Goal: Transaction & Acquisition: Complete application form

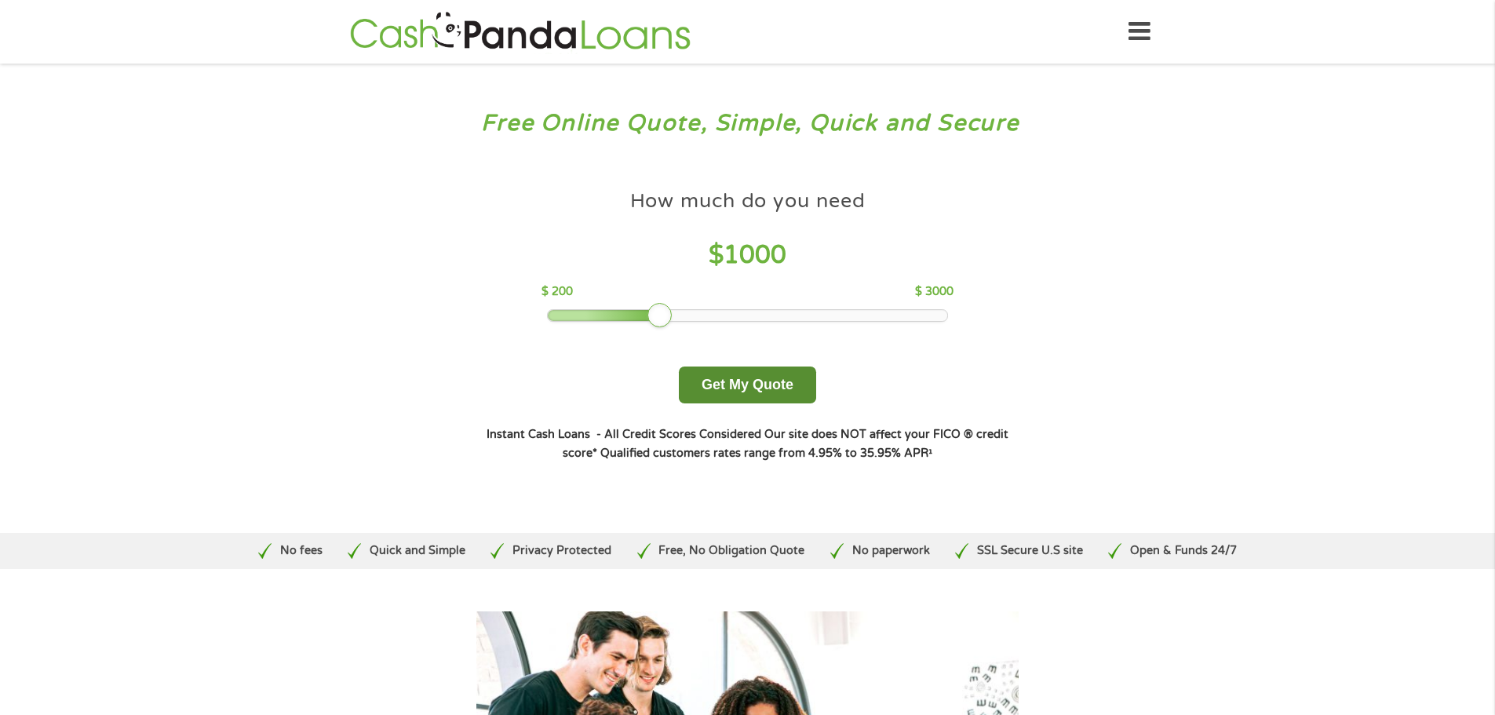
click at [764, 388] on button "Get My Quote" at bounding box center [747, 385] width 137 height 37
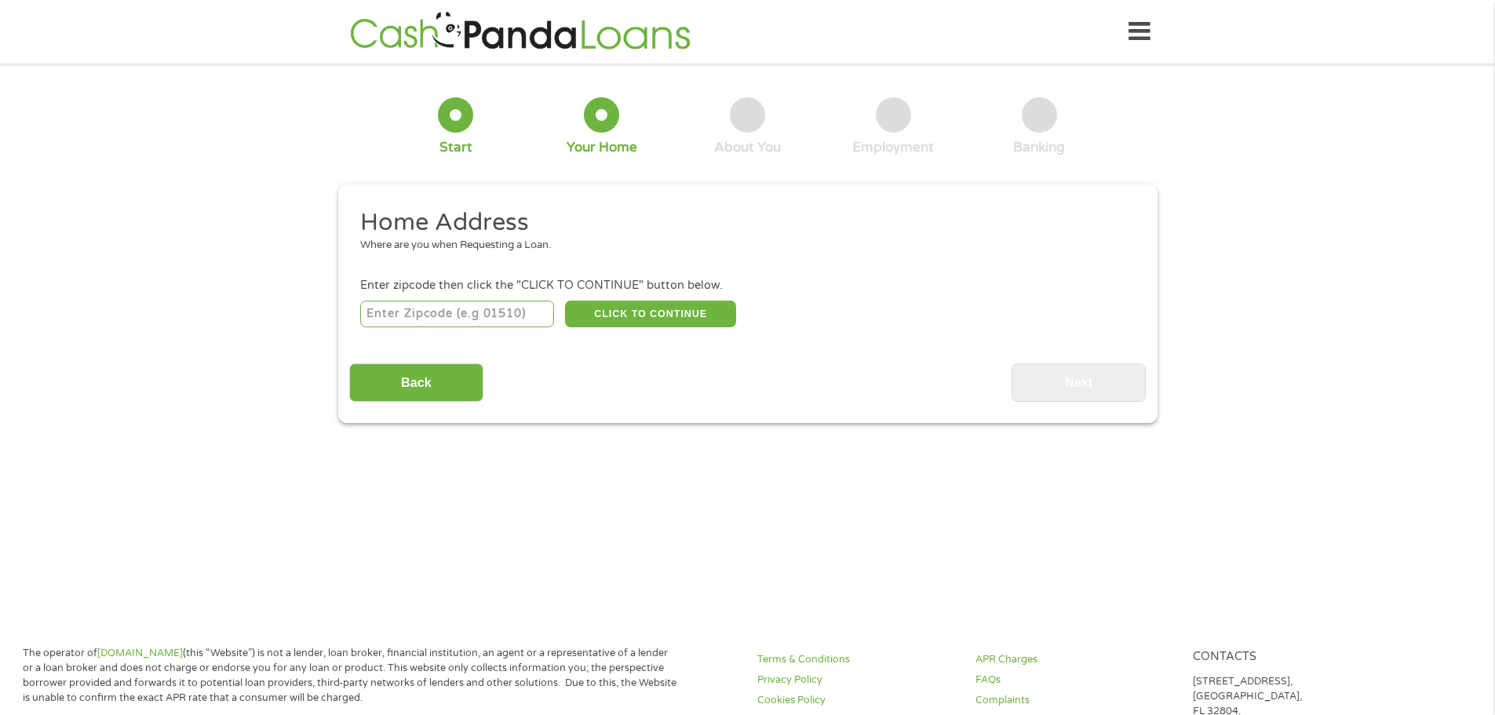
click at [520, 315] on input "number" at bounding box center [457, 314] width 194 height 27
type input "33803"
select select "Florida"
click at [672, 312] on button "CLICK TO CONTINUE" at bounding box center [650, 314] width 171 height 27
type input "33803"
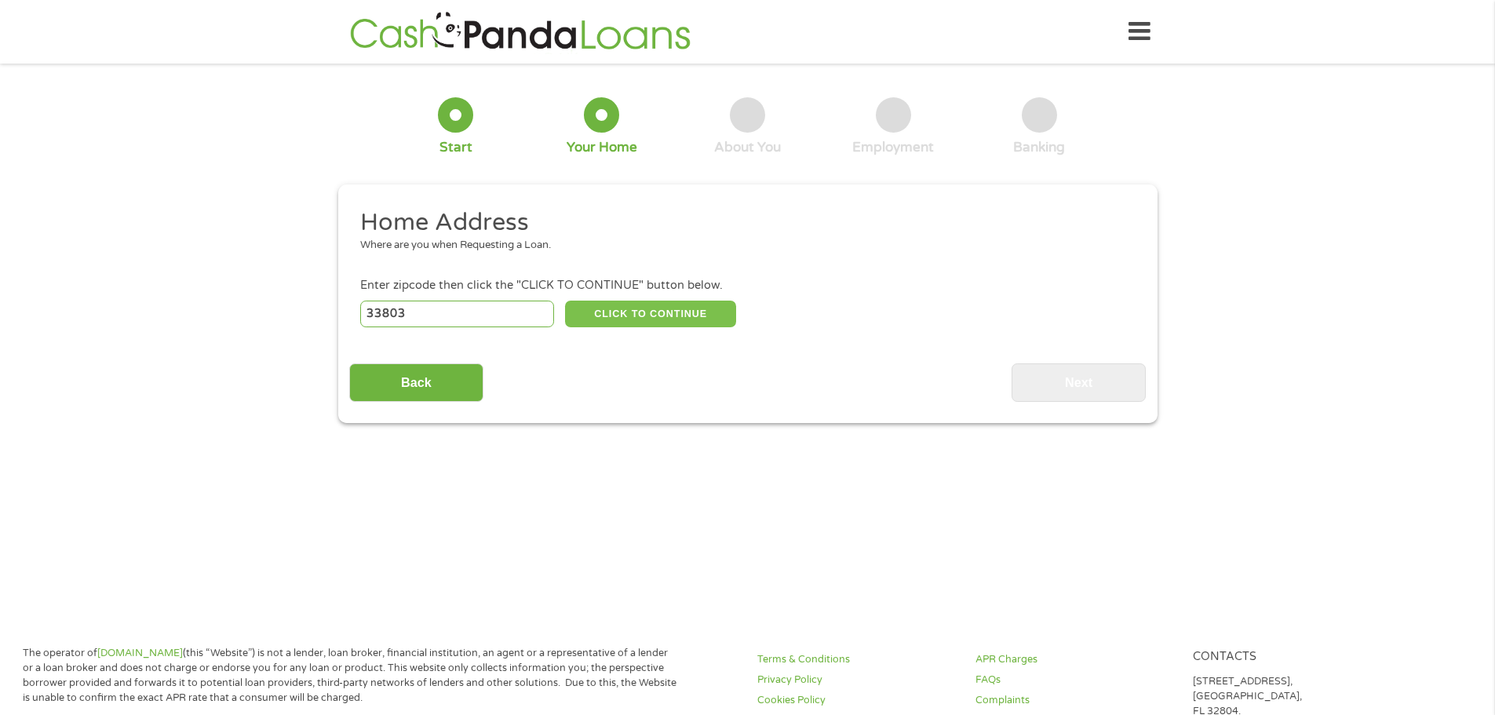
type input "Lakeland"
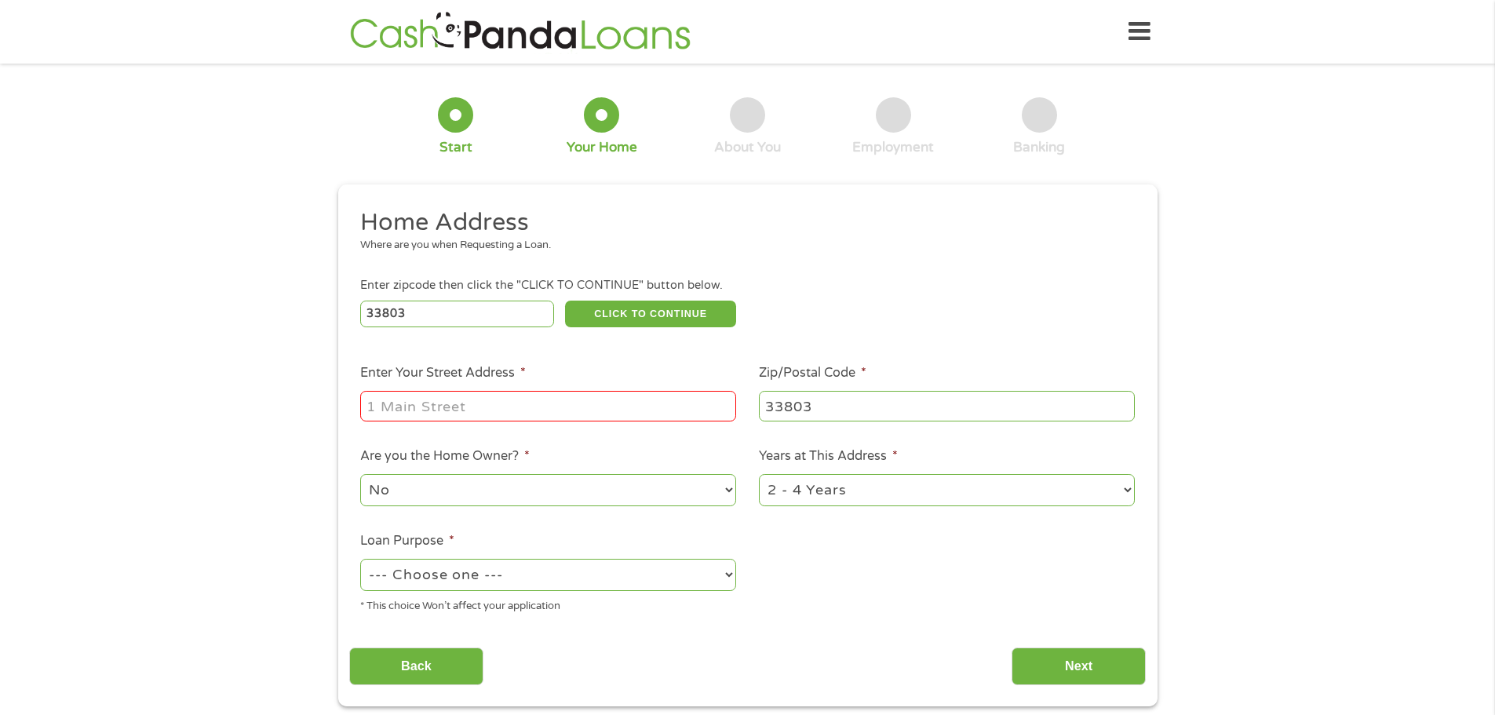
click at [613, 399] on input "Enter Your Street Address *" at bounding box center [548, 406] width 376 height 30
type input "3571 raintree ct"
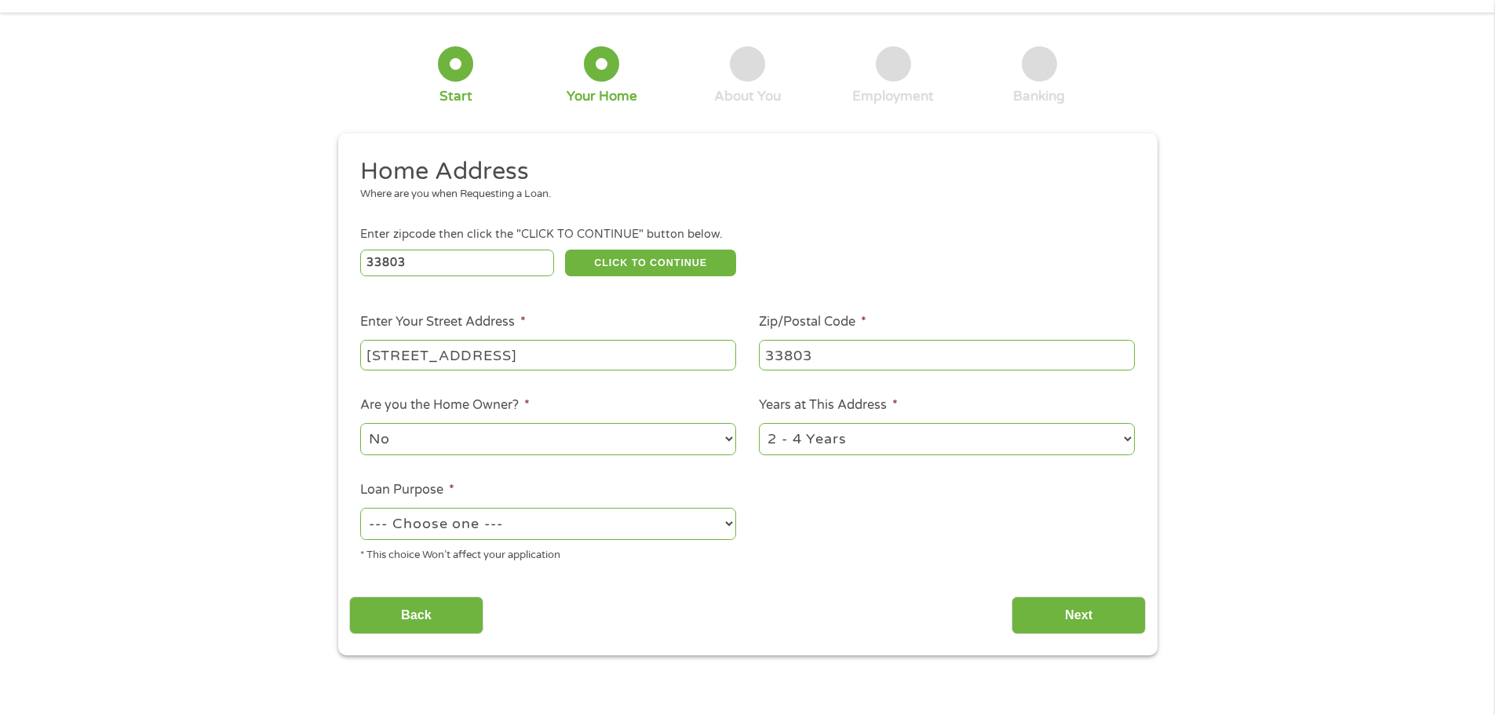
scroll to position [78, 0]
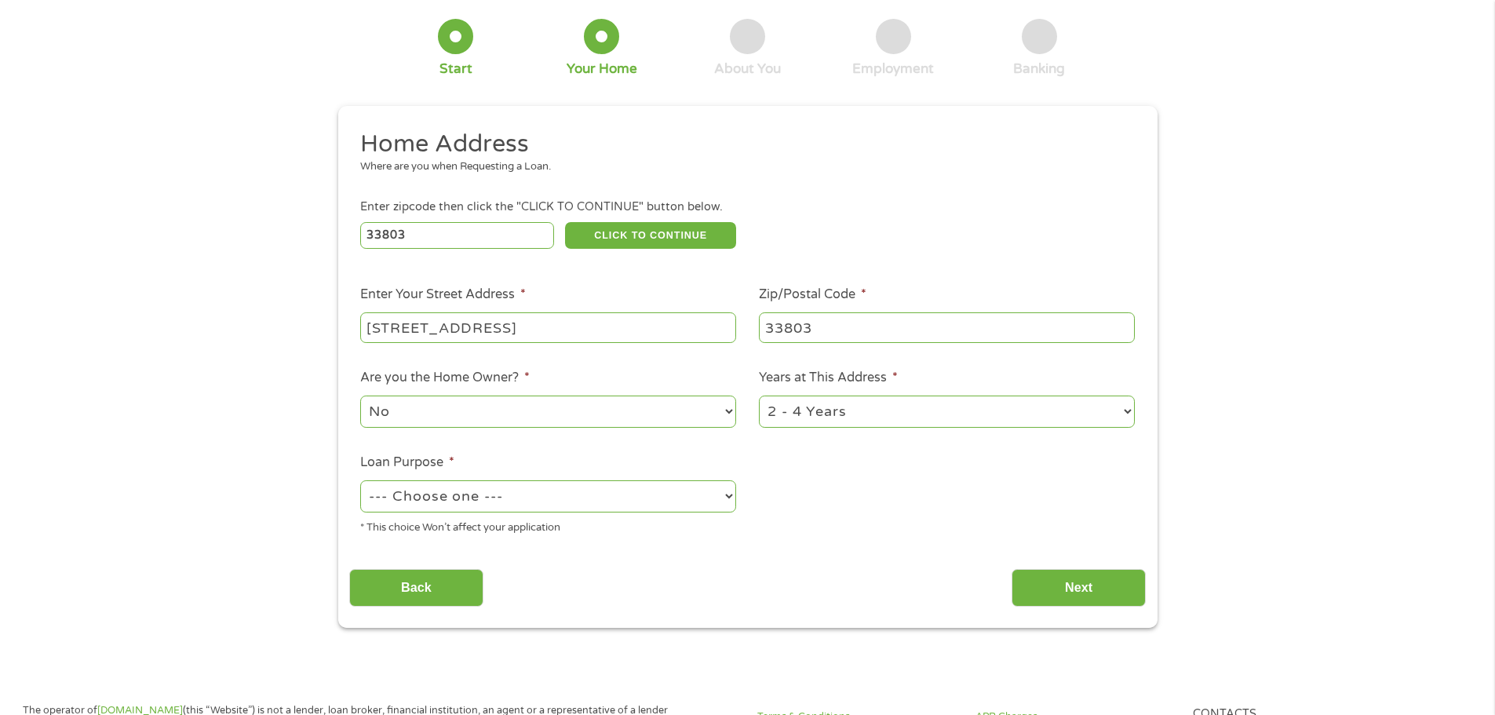
click at [725, 501] on select "--- Choose one --- Pay Bills Debt Consolidation Home Improvement Major Purchase…" at bounding box center [548, 496] width 376 height 32
select select "shorttermcash"
click at [360, 480] on select "--- Choose one --- Pay Bills Debt Consolidation Home Improvement Major Purchase…" at bounding box center [548, 496] width 376 height 32
click at [1103, 584] on input "Next" at bounding box center [1079, 588] width 134 height 38
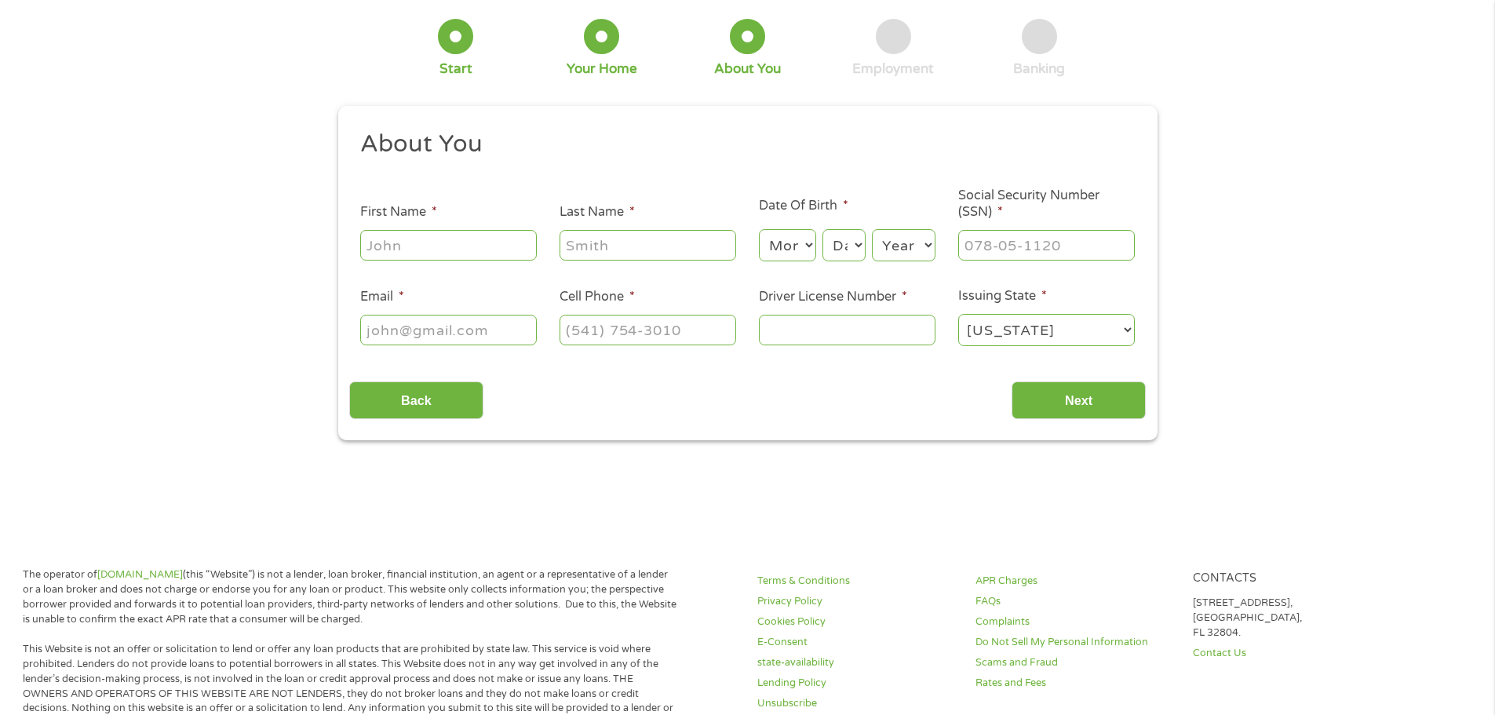
scroll to position [0, 0]
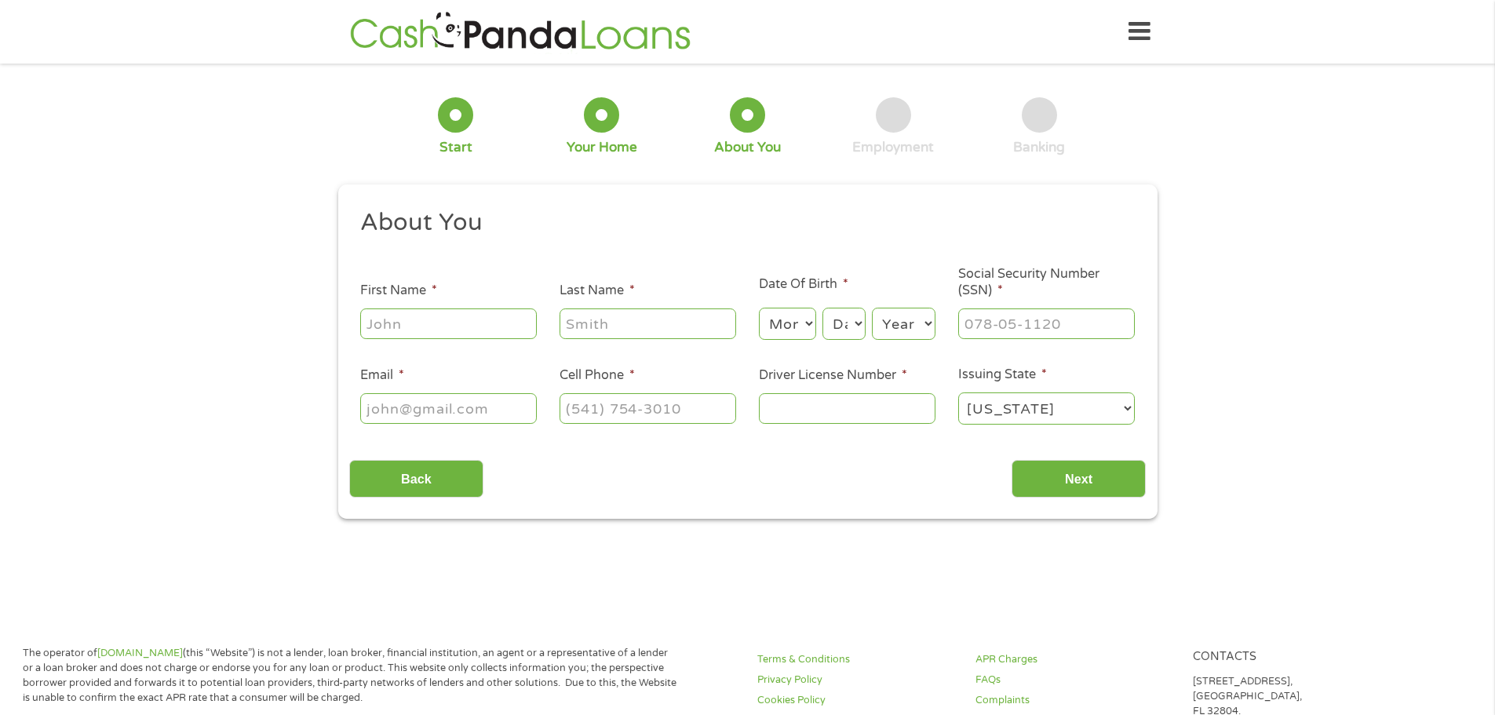
click at [415, 323] on input "First Name *" at bounding box center [448, 323] width 177 height 30
type input "Kandie"
type input "davis"
type input "Kandiedavis92@gmail.com"
type input "(863) 221-6411"
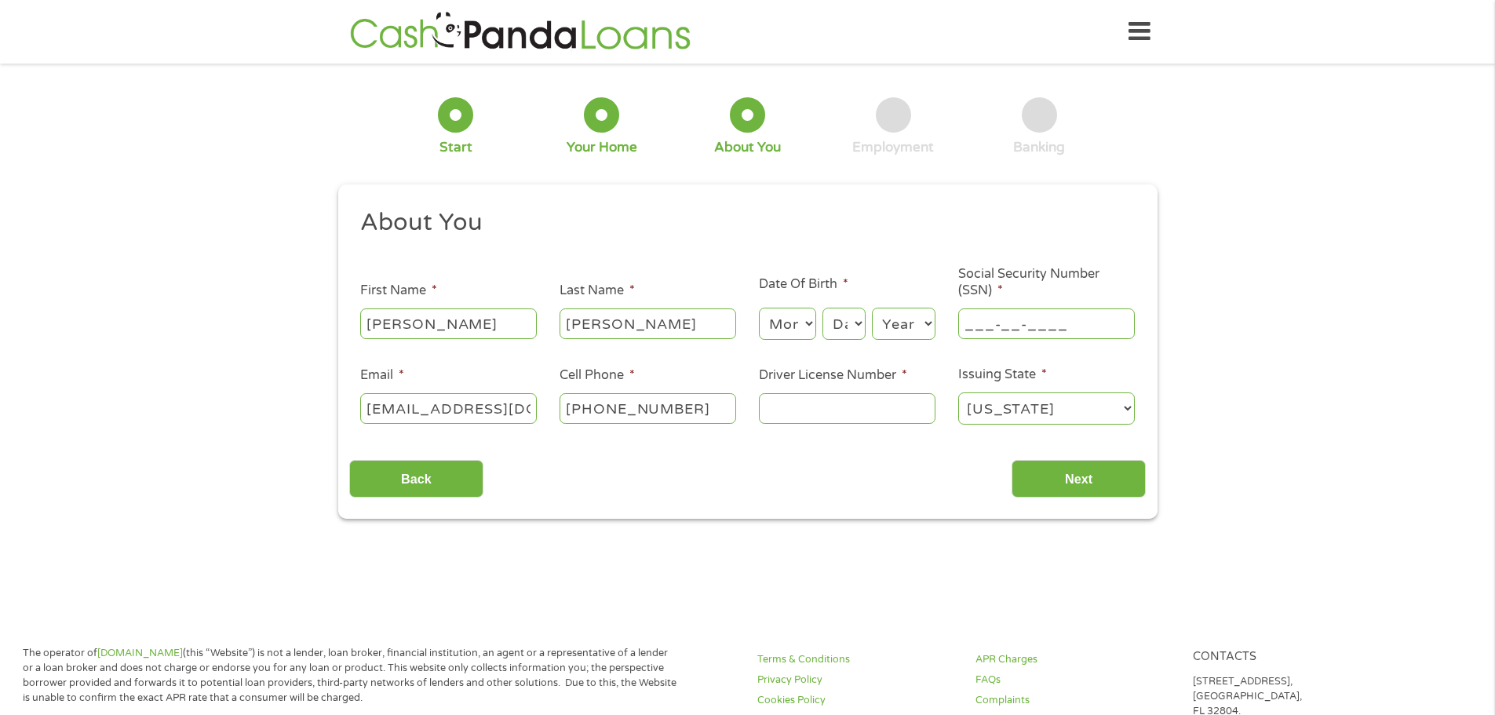
click at [1085, 325] on input "___-__-____" at bounding box center [1046, 323] width 177 height 30
type input "590-29-6721"
click at [834, 411] on input "Driver License Number *" at bounding box center [847, 408] width 177 height 30
type input "D223503930000"
click at [859, 436] on ul "About You This field is hidden when viewing the form Title * --- Choose one ---…" at bounding box center [747, 323] width 797 height 232
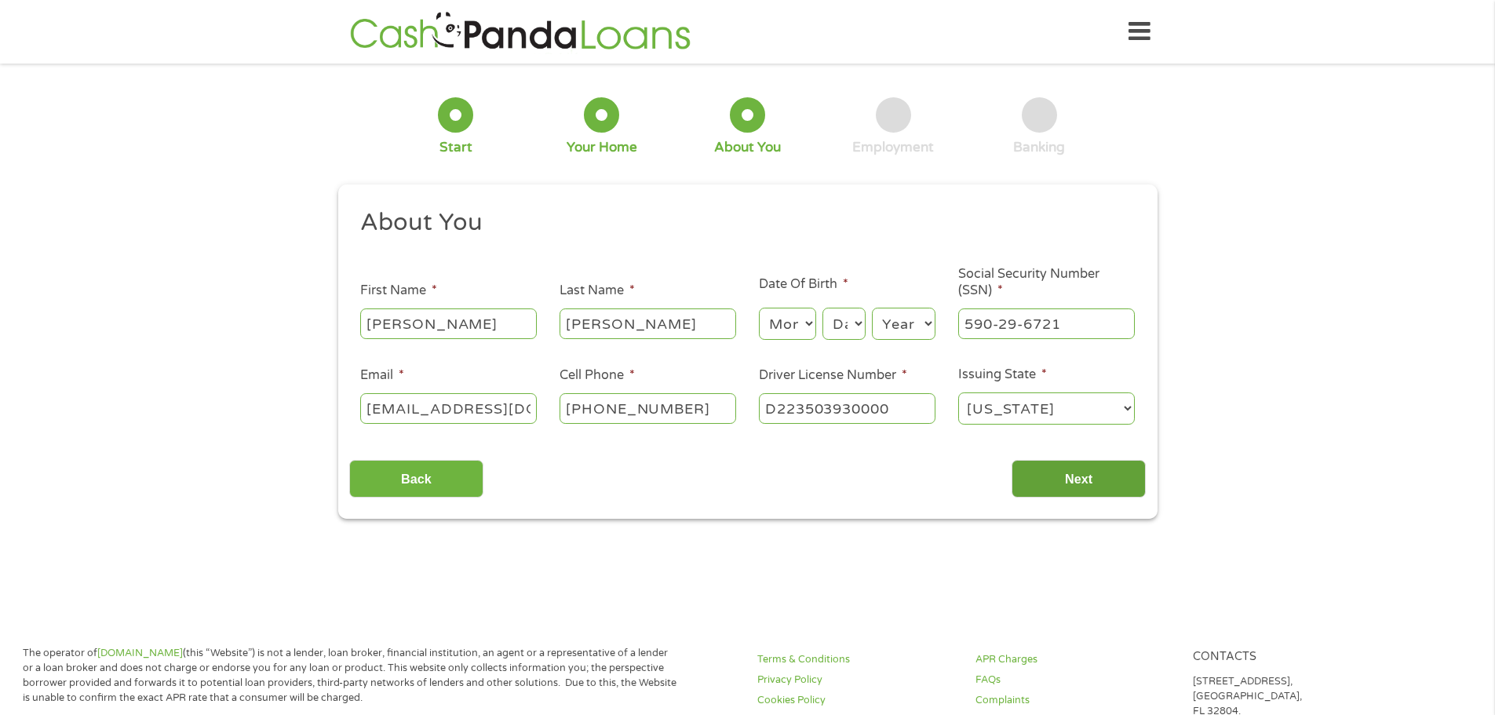
click at [1079, 480] on input "Next" at bounding box center [1079, 479] width 134 height 38
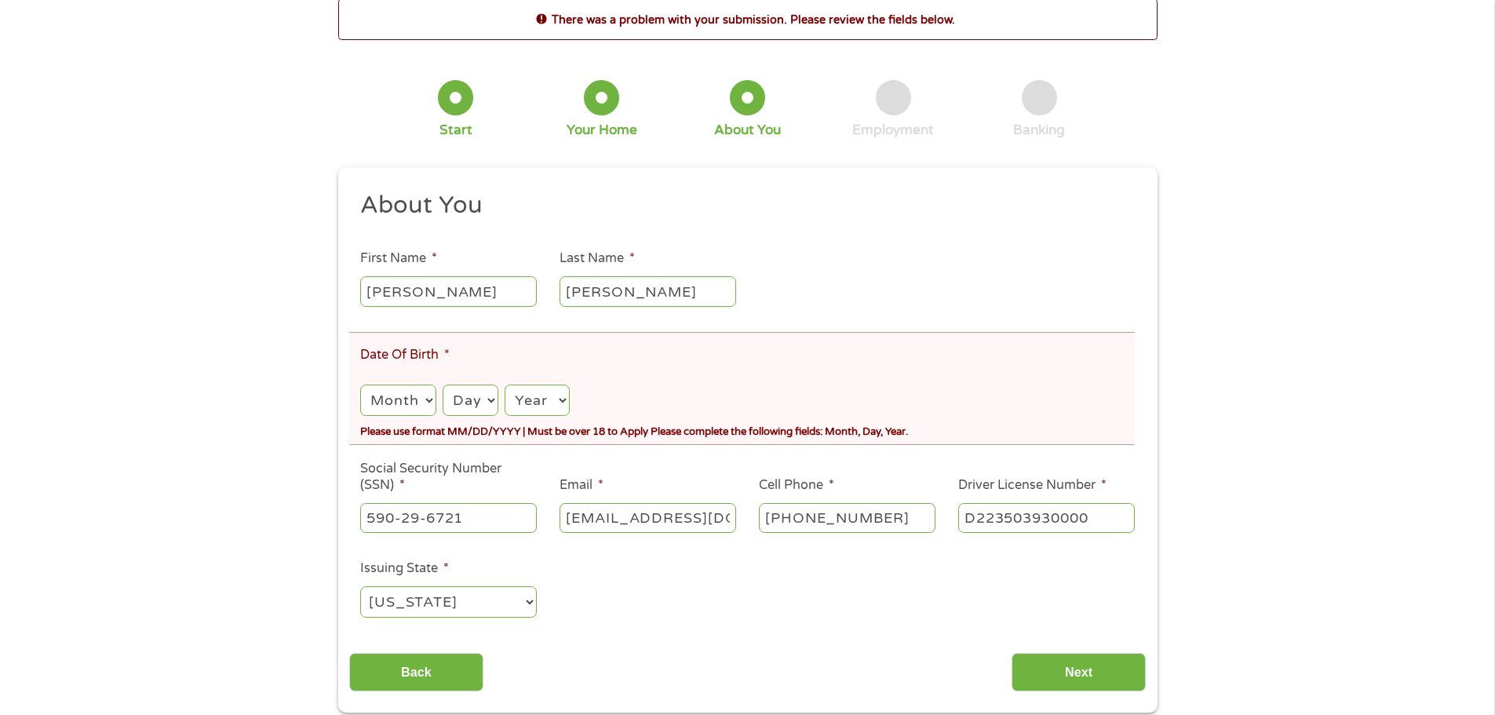
scroll to position [78, 0]
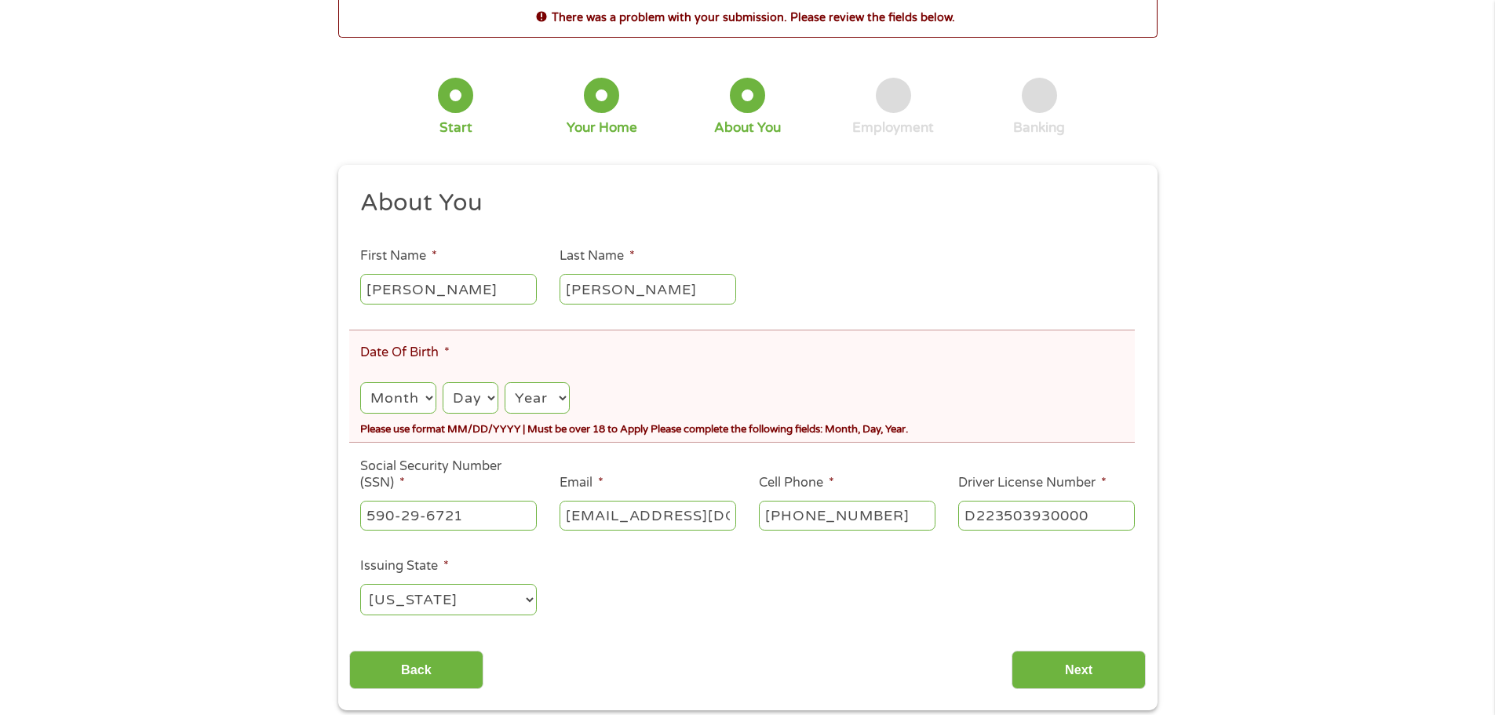
click at [426, 401] on select "Month 1 2 3 4 5 6 7 8 9 10 11 12" at bounding box center [397, 398] width 75 height 32
select select "12"
click at [360, 382] on select "Month 1 2 3 4 5 6 7 8 9 10 11 12" at bounding box center [397, 398] width 75 height 32
click at [483, 406] on select "Day 1 2 3 4 5 6 7 8 9 10 11 12 13 14 15 16 17 18 19 20 21 22 23 24 25 26 27 28 …" at bounding box center [471, 398] width 56 height 32
select select "12"
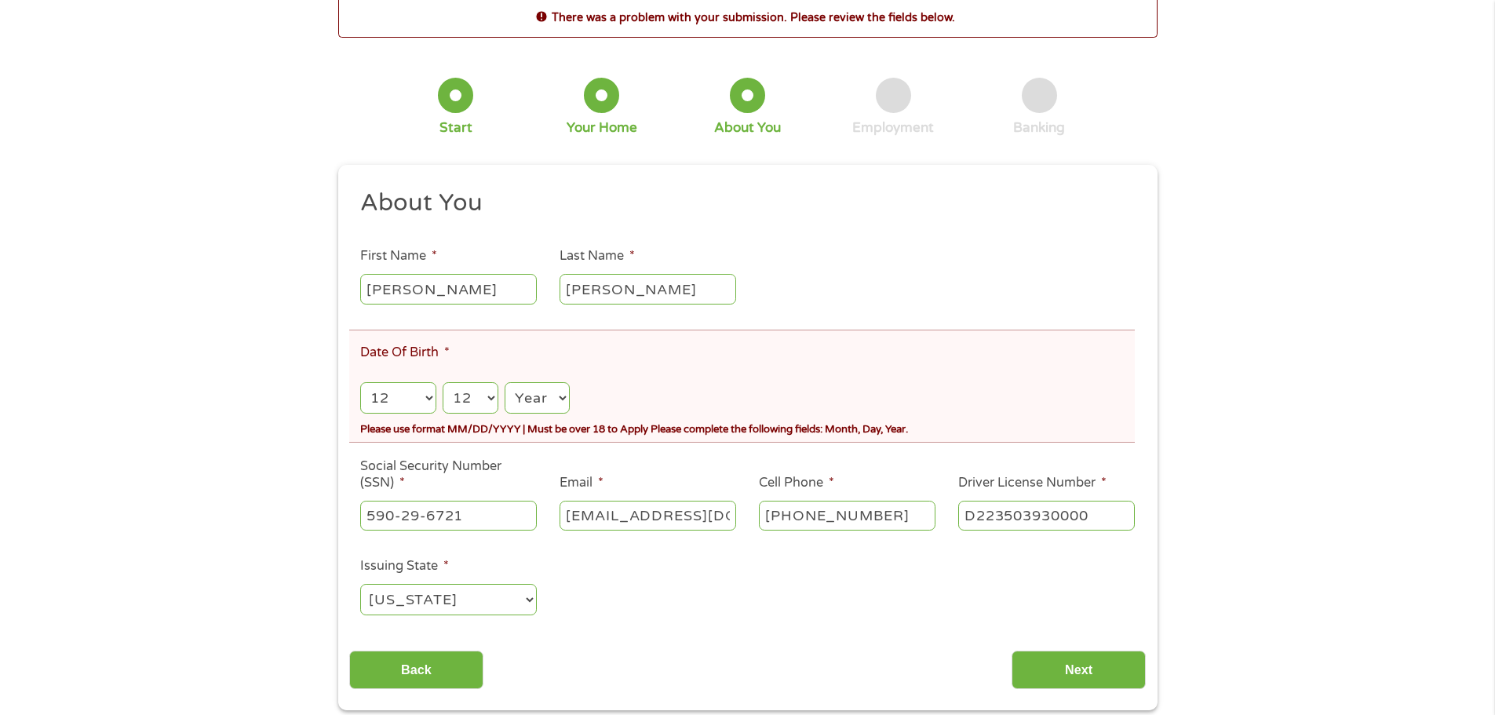
click at [443, 382] on select "Day 1 2 3 4 5 6 7 8 9 10 11 12 13 14 15 16 17 18 19 20 21 22 23 24 25 26 27 28 …" at bounding box center [471, 398] width 56 height 32
click at [548, 400] on select "Year 2007 2006 2005 2004 2003 2002 2001 2000 1999 1998 1997 1996 1995 1994 1993…" at bounding box center [537, 398] width 64 height 32
select select "1992"
click at [505, 382] on select "Year 2007 2006 2005 2004 2003 2002 2001 2000 1999 1998 1997 1996 1995 1994 1993…" at bounding box center [537, 398] width 64 height 32
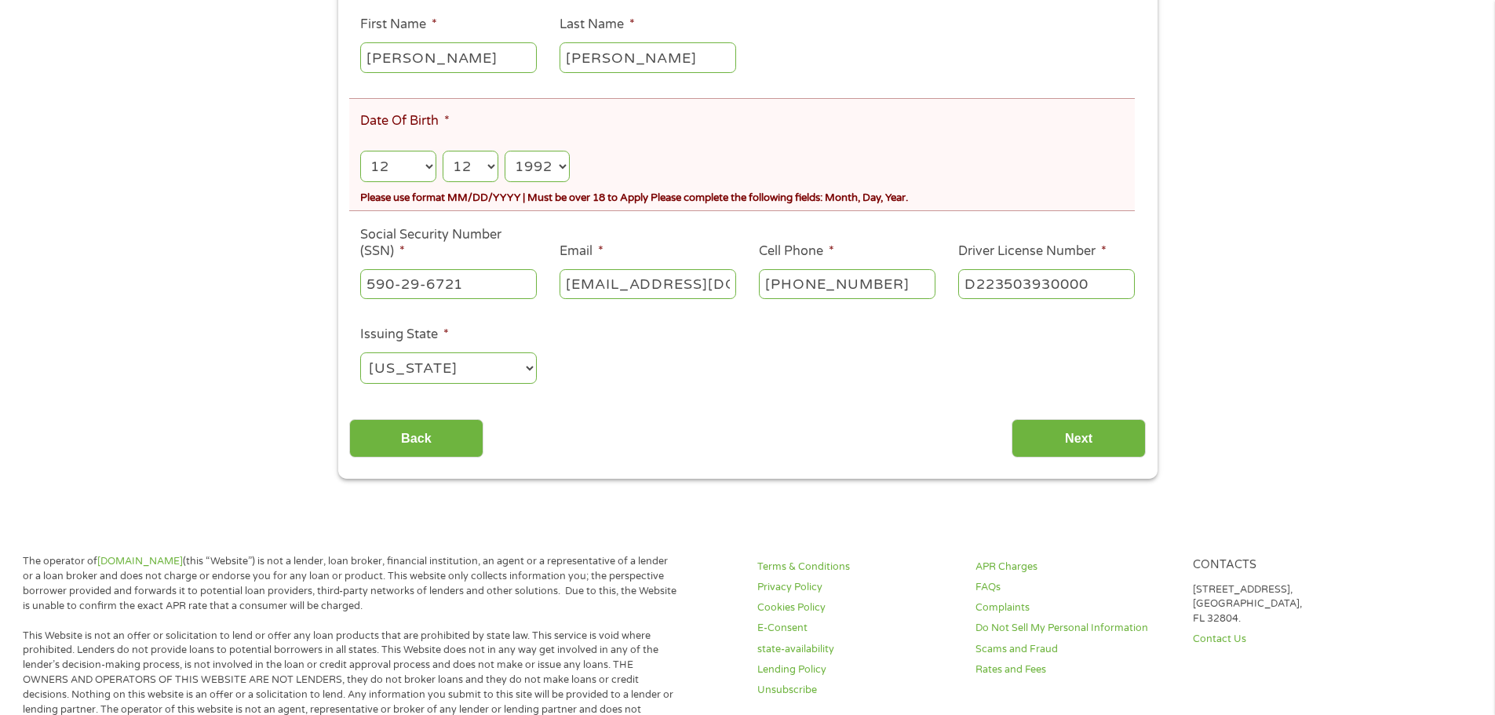
scroll to position [314, 0]
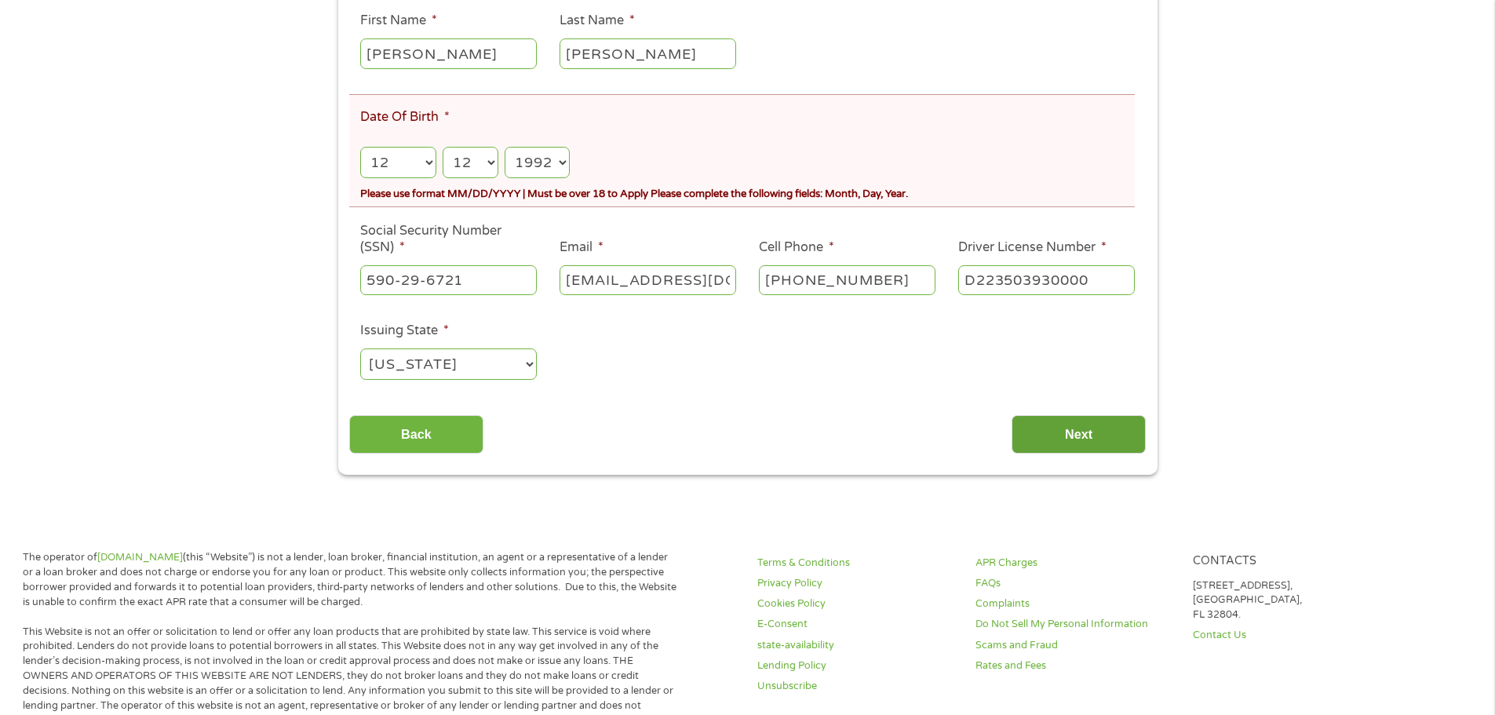
click at [1056, 451] on input "Next" at bounding box center [1079, 434] width 134 height 38
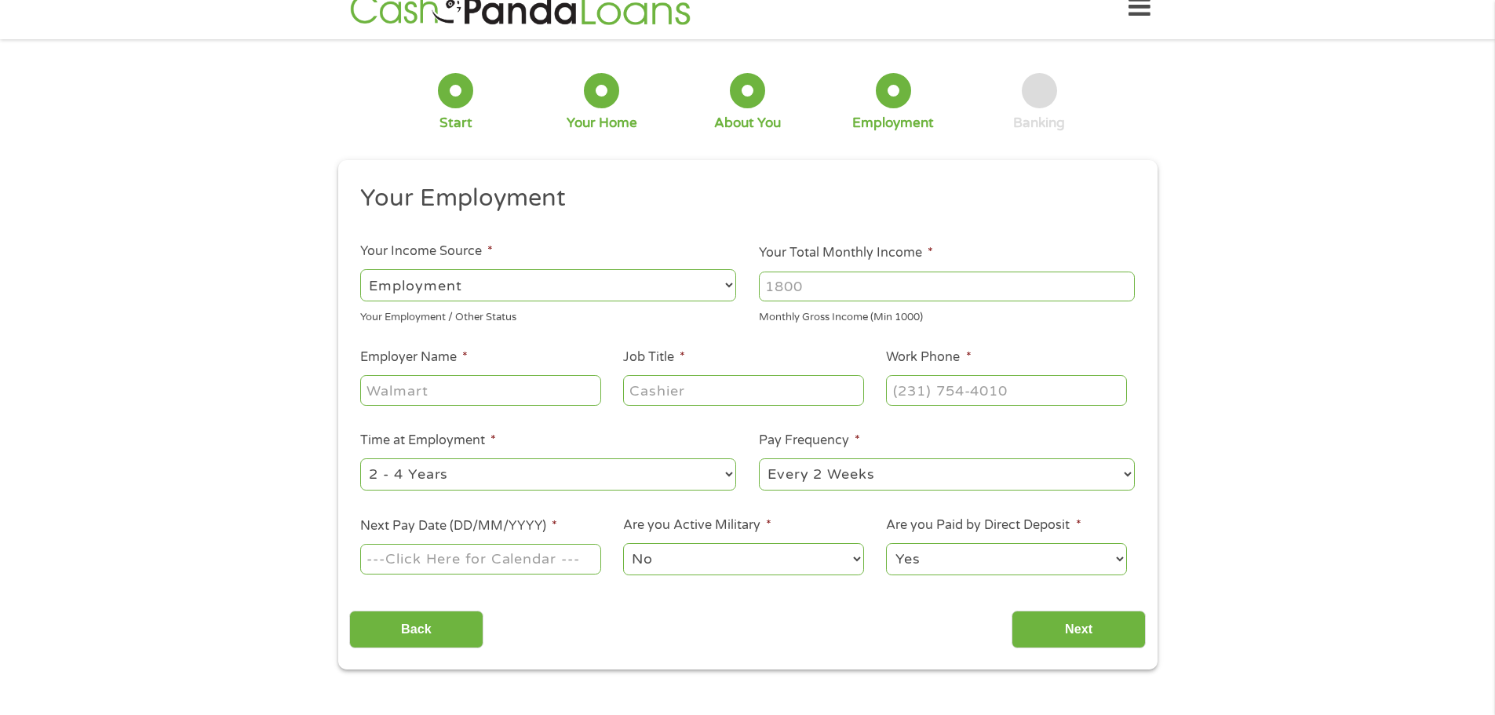
scroll to position [0, 0]
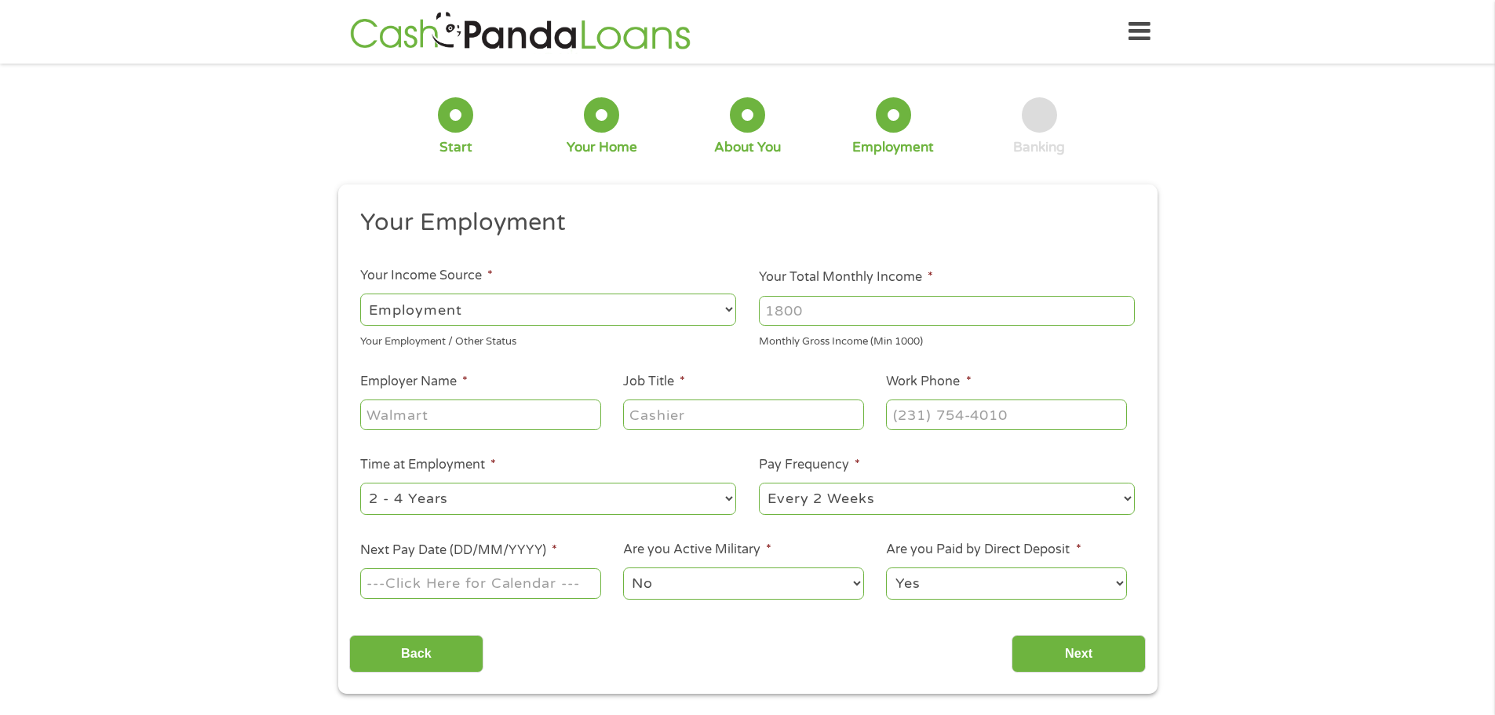
click at [837, 312] on input "Your Total Monthly Income *" at bounding box center [947, 311] width 376 height 30
type input "4000"
click at [502, 419] on input "Employer Name *" at bounding box center [480, 415] width 240 height 30
type input "watson clinic"
click at [695, 417] on input "Job Title *" at bounding box center [743, 415] width 240 height 30
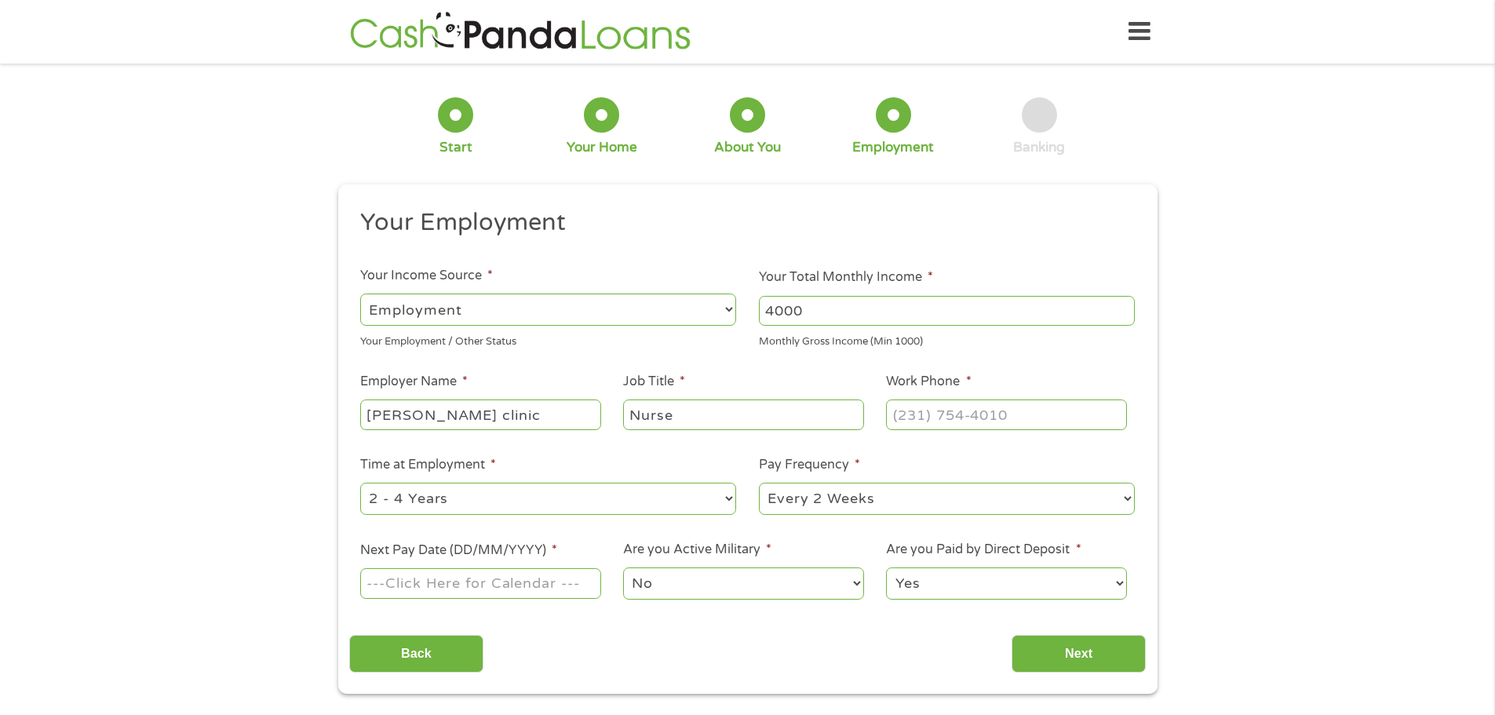
type input "Nurse"
click at [997, 422] on input "(___) ___-____" at bounding box center [1006, 415] width 240 height 30
type input "(863) 647-8012"
click at [705, 495] on select "--- Choose one --- 1 Year or less 1 - 2 Years 2 - 4 Years Over 4 Years" at bounding box center [548, 499] width 376 height 32
select select "60months"
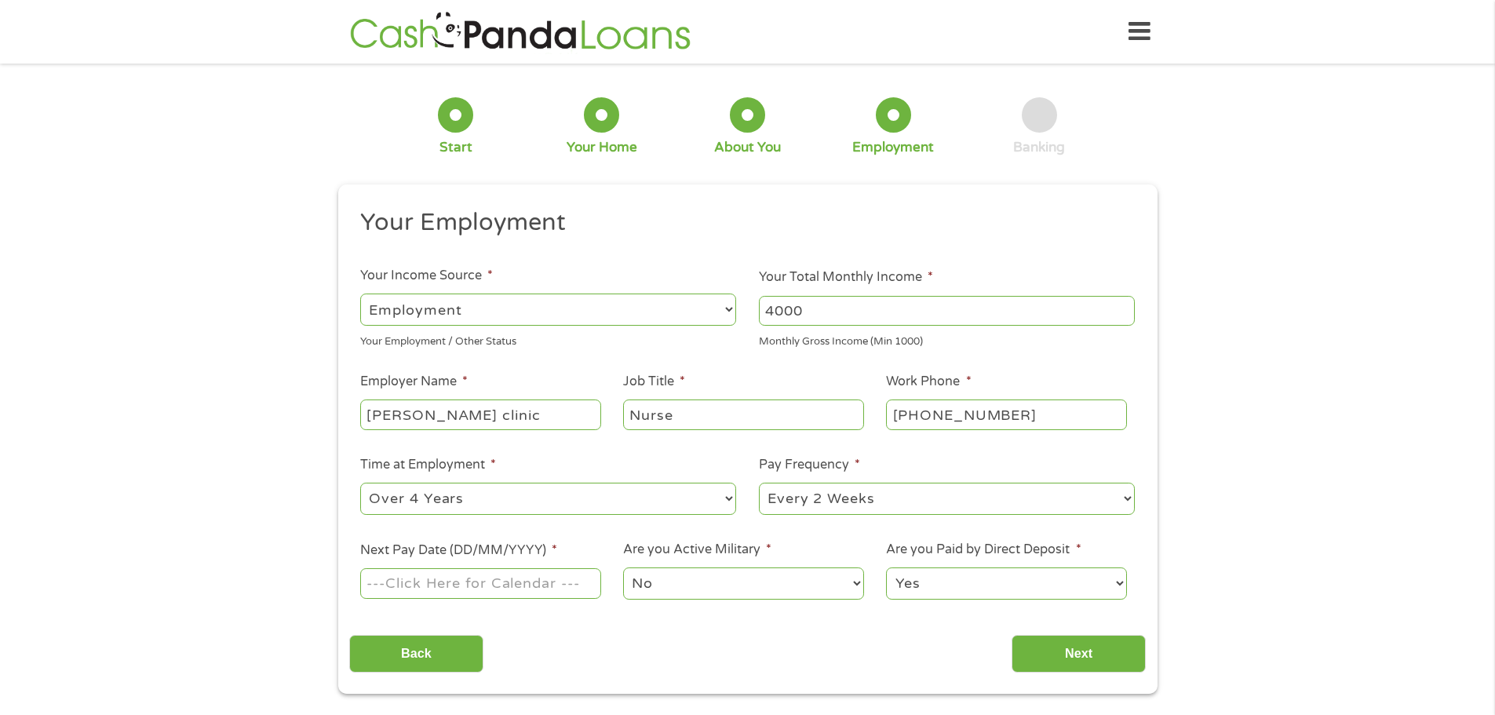
click at [360, 483] on select "--- Choose one --- 1 Year or less 1 - 2 Years 2 - 4 Years Over 4 Years" at bounding box center [548, 499] width 376 height 32
click at [551, 586] on input "Next Pay Date (DD/MM/YYYY) *" at bounding box center [480, 583] width 240 height 30
type input "03/10/2025"
click at [852, 586] on select "No Yes" at bounding box center [743, 583] width 240 height 32
click at [623, 567] on select "No Yes" at bounding box center [743, 583] width 240 height 32
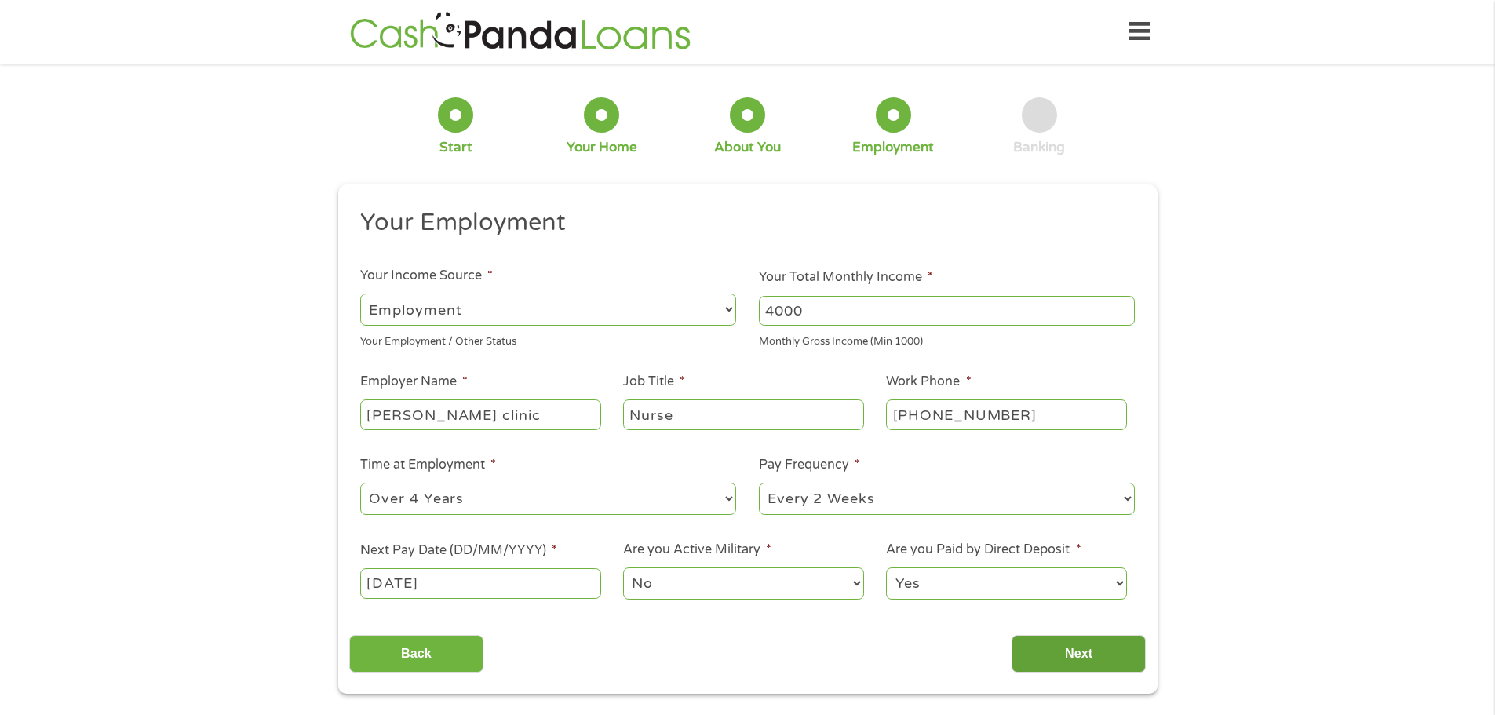
click at [1085, 658] on input "Next" at bounding box center [1079, 654] width 134 height 38
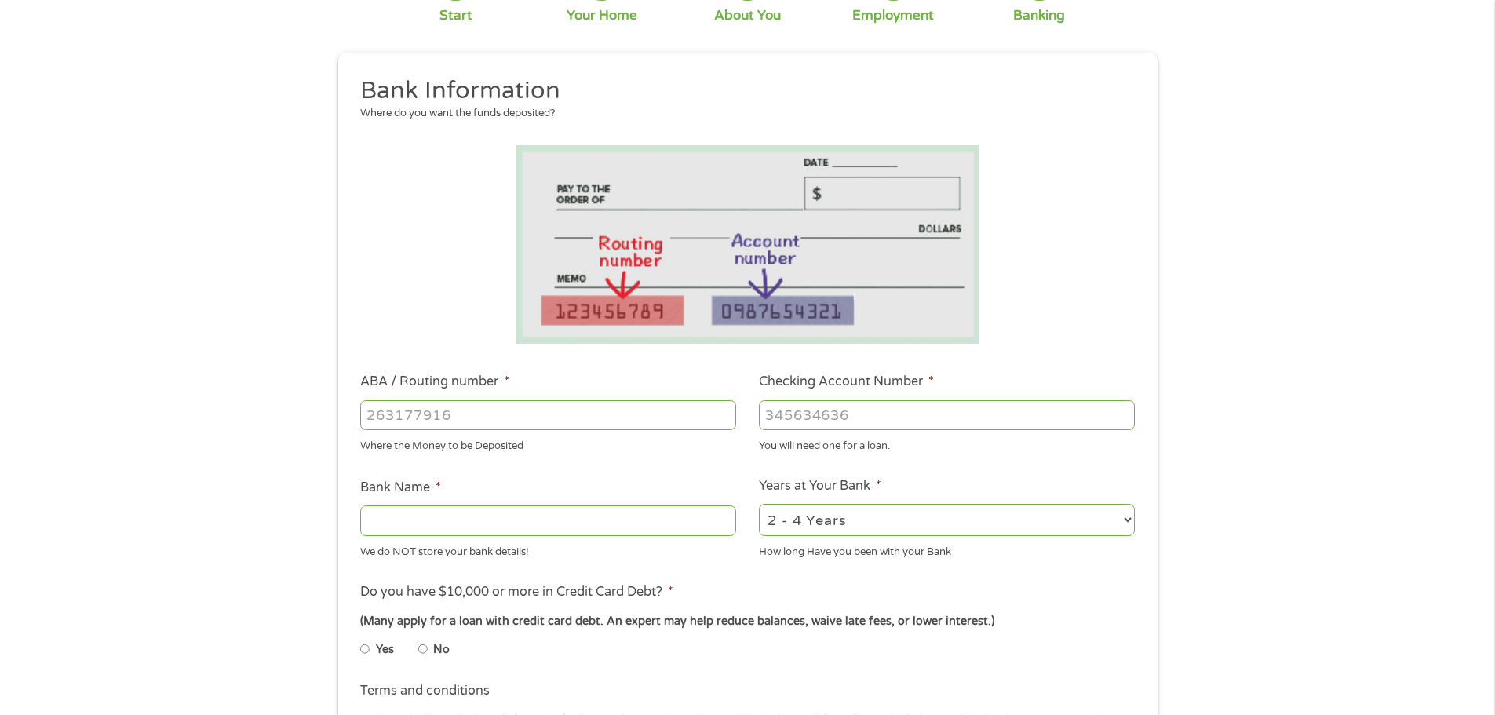
scroll to position [157, 0]
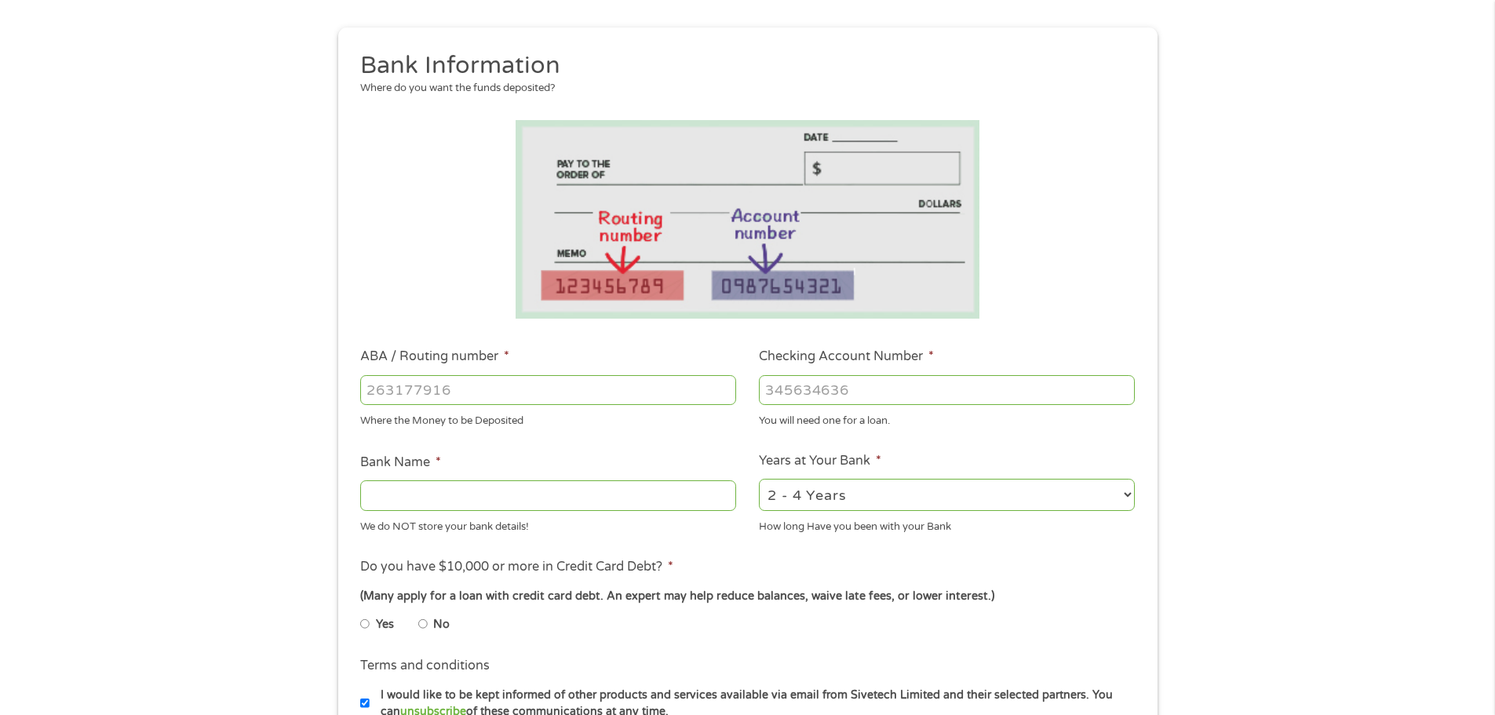
click at [508, 378] on input "ABA / Routing number *" at bounding box center [548, 390] width 376 height 30
type input "263182794"
type input "G T E FEDERAL CREDIT UNION"
type input "263182794"
type input "8438292447"
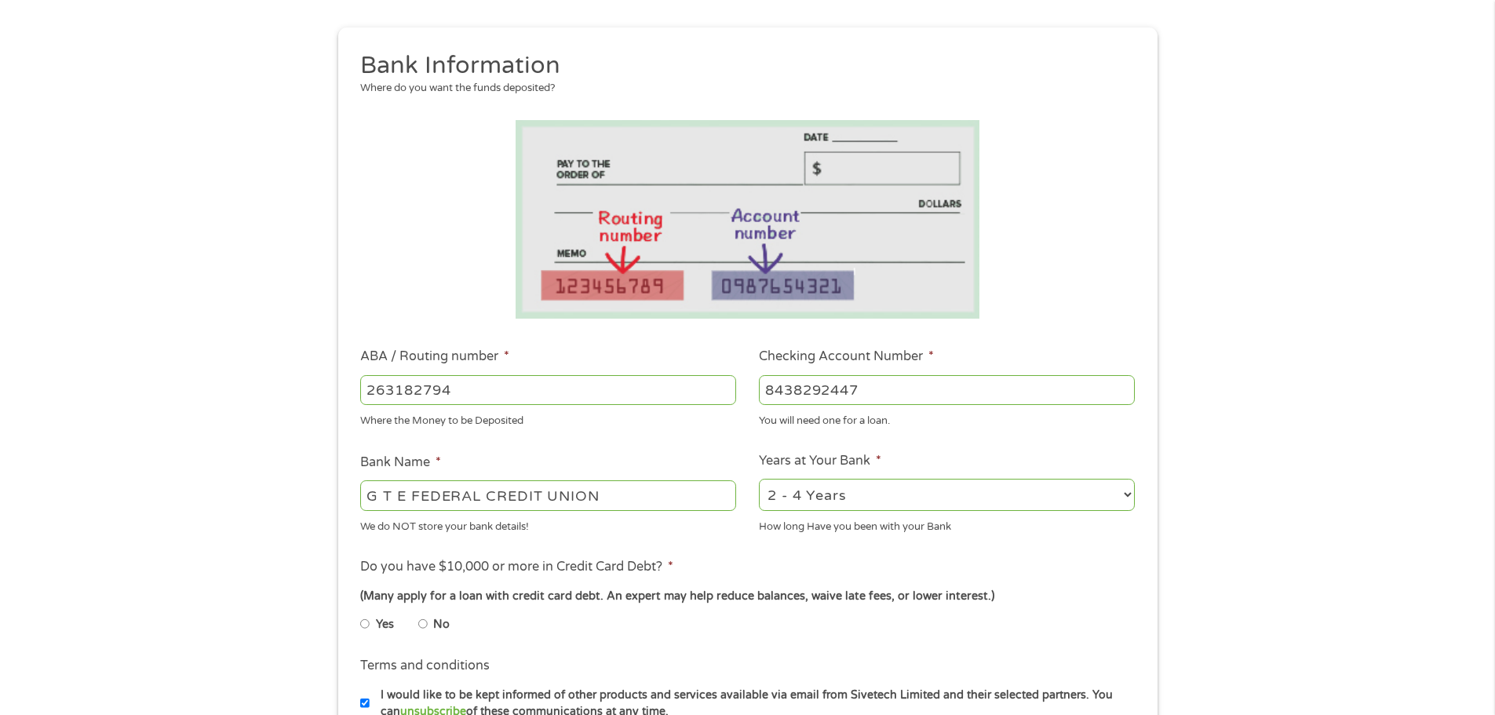
click at [1051, 538] on ul "Bank Information Where do you want the funds deposited? ABA / Routing number * …" at bounding box center [747, 441] width 797 height 782
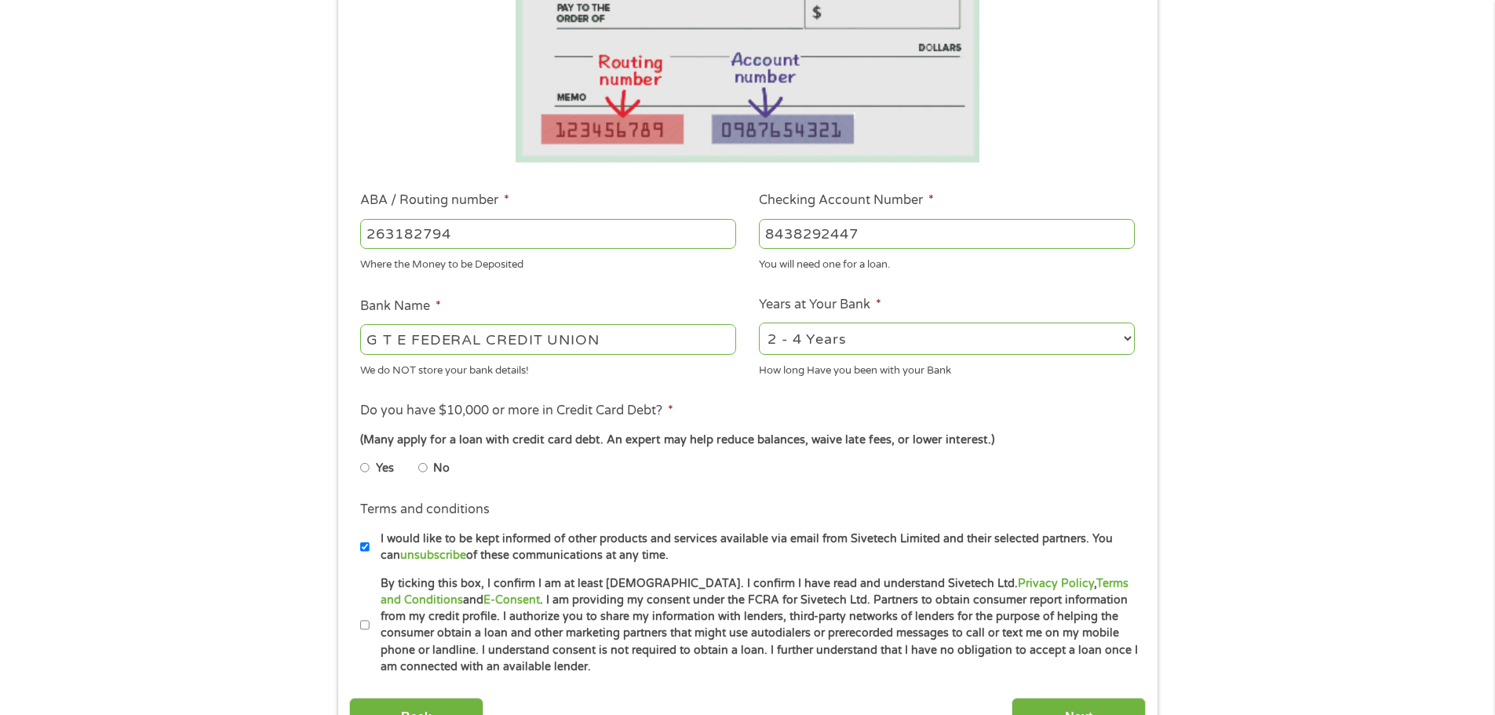
scroll to position [314, 0]
click at [421, 468] on input "No" at bounding box center [422, 466] width 9 height 25
radio input "true"
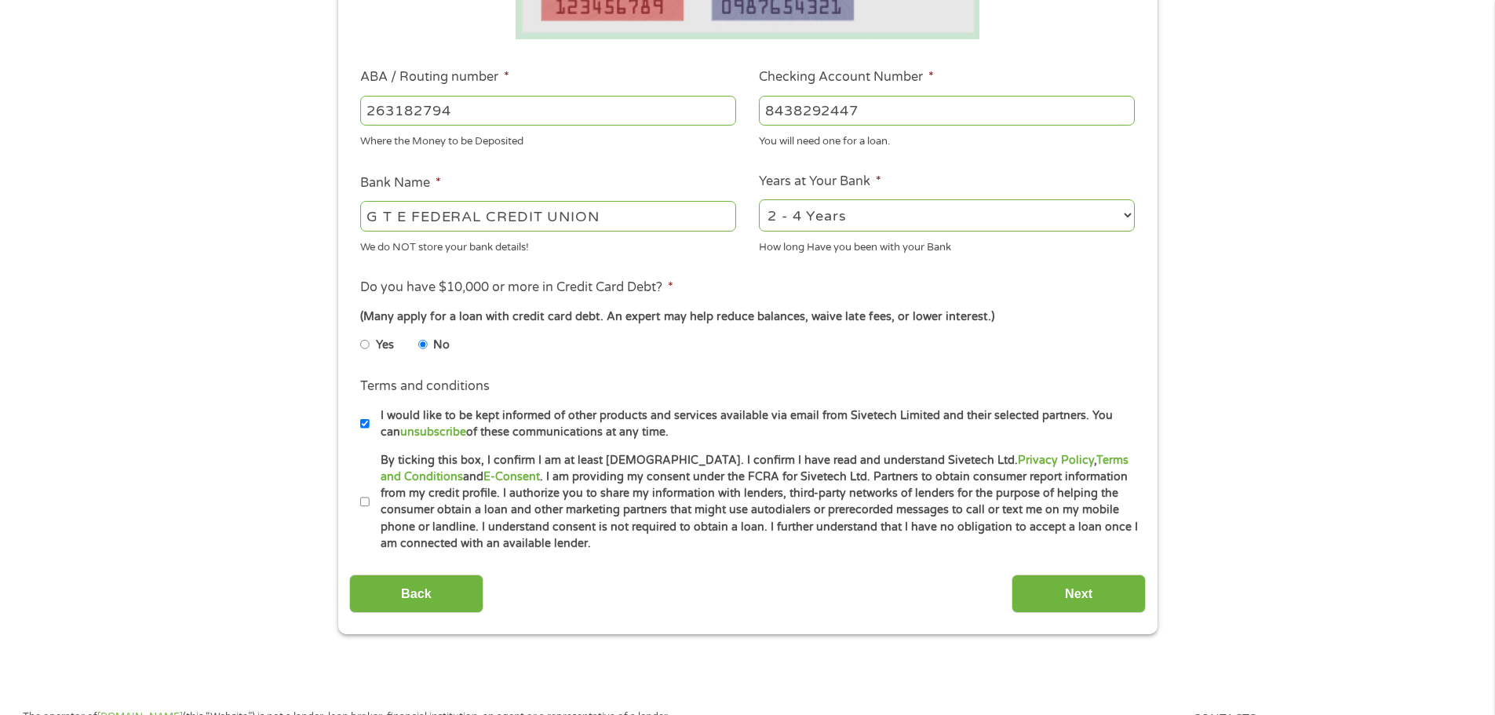
scroll to position [471, 0]
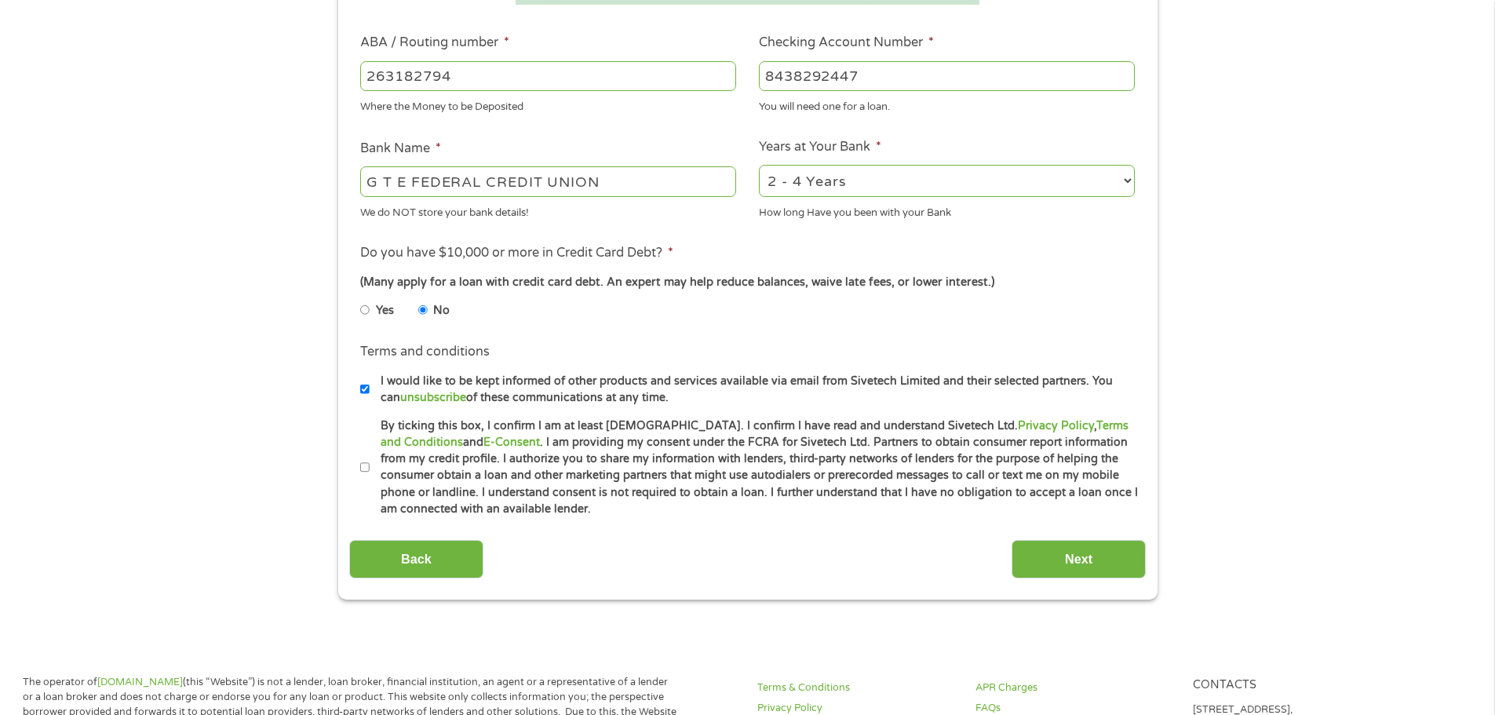
click at [362, 467] on input "By ticking this box, I confirm I am at least 18 years old. I confirm I have rea…" at bounding box center [364, 467] width 9 height 25
checkbox input "true"
click at [1069, 562] on input "Next" at bounding box center [1079, 559] width 134 height 38
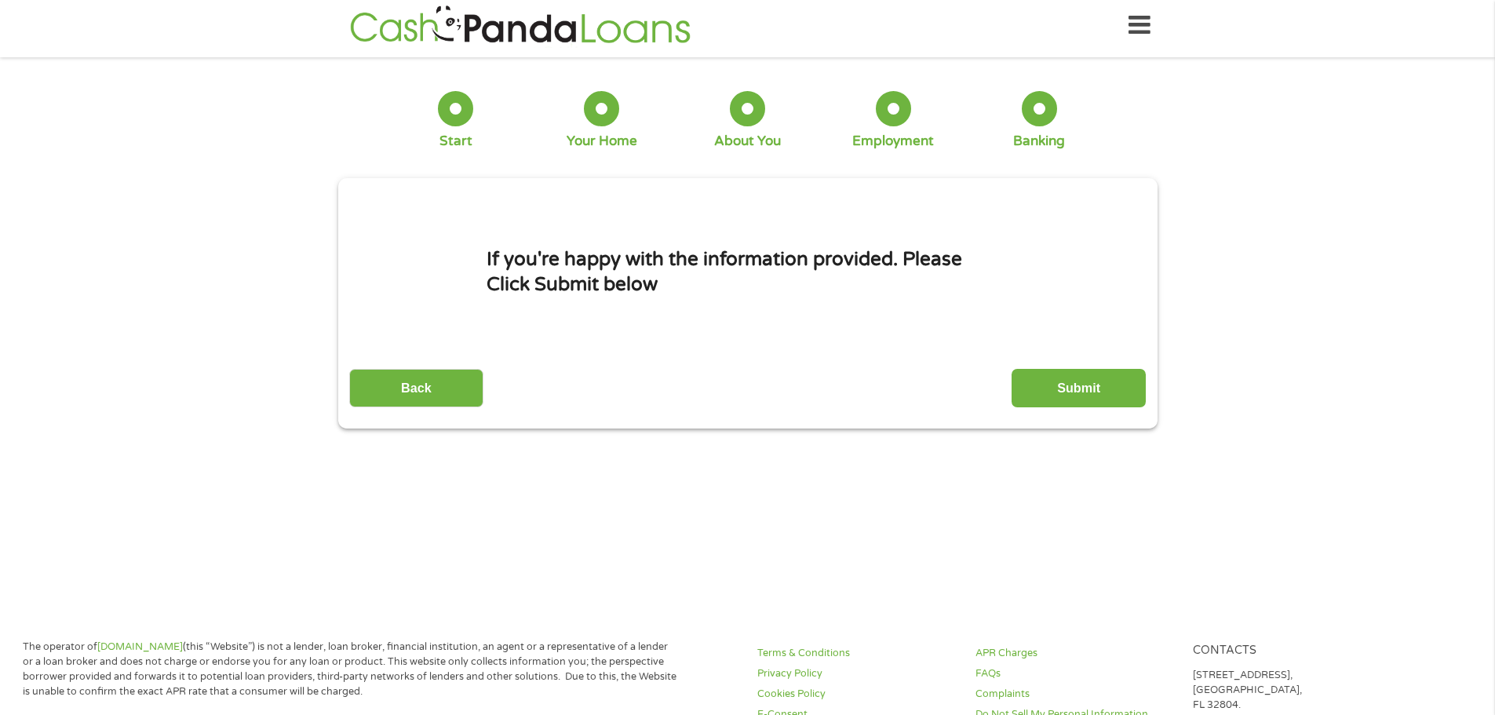
scroll to position [0, 0]
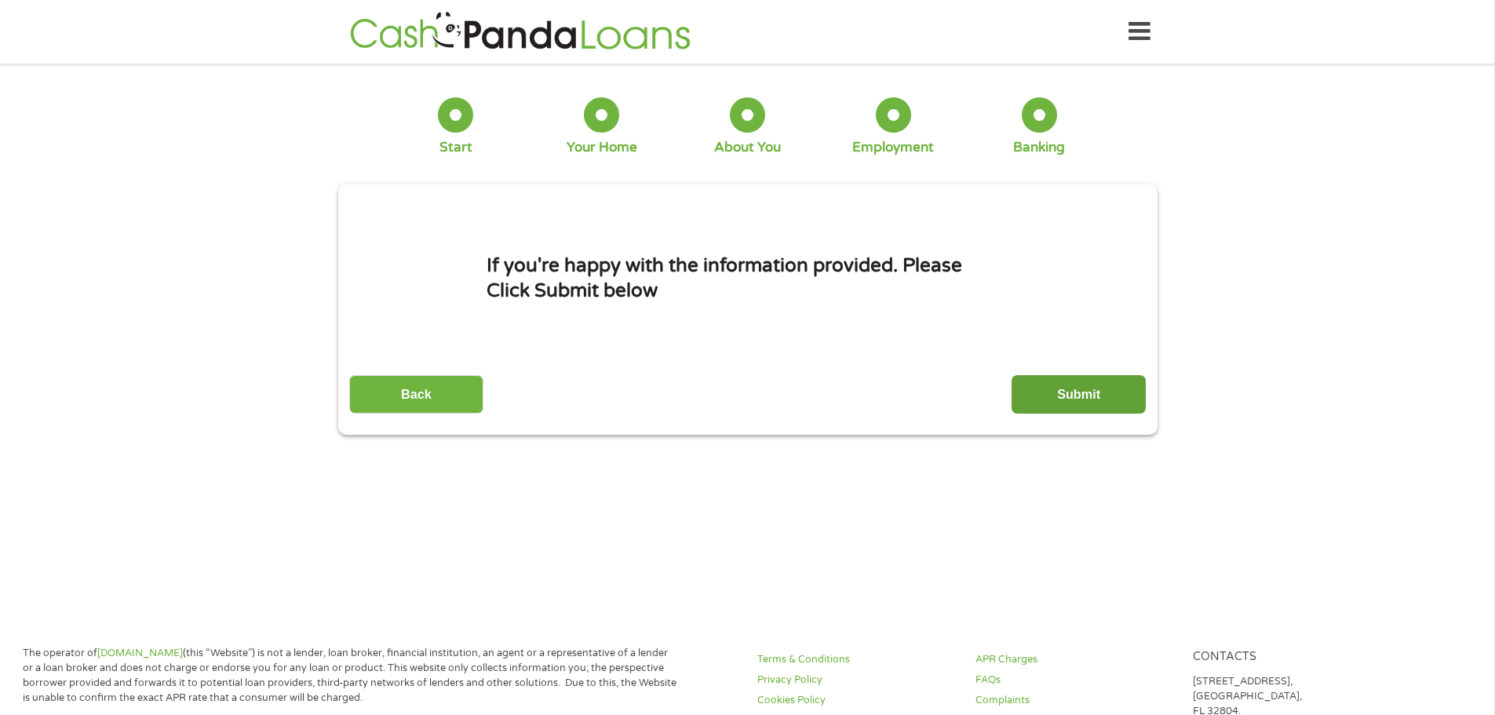
click at [1085, 393] on input "Submit" at bounding box center [1079, 394] width 134 height 38
